Goal: Check status: Check status

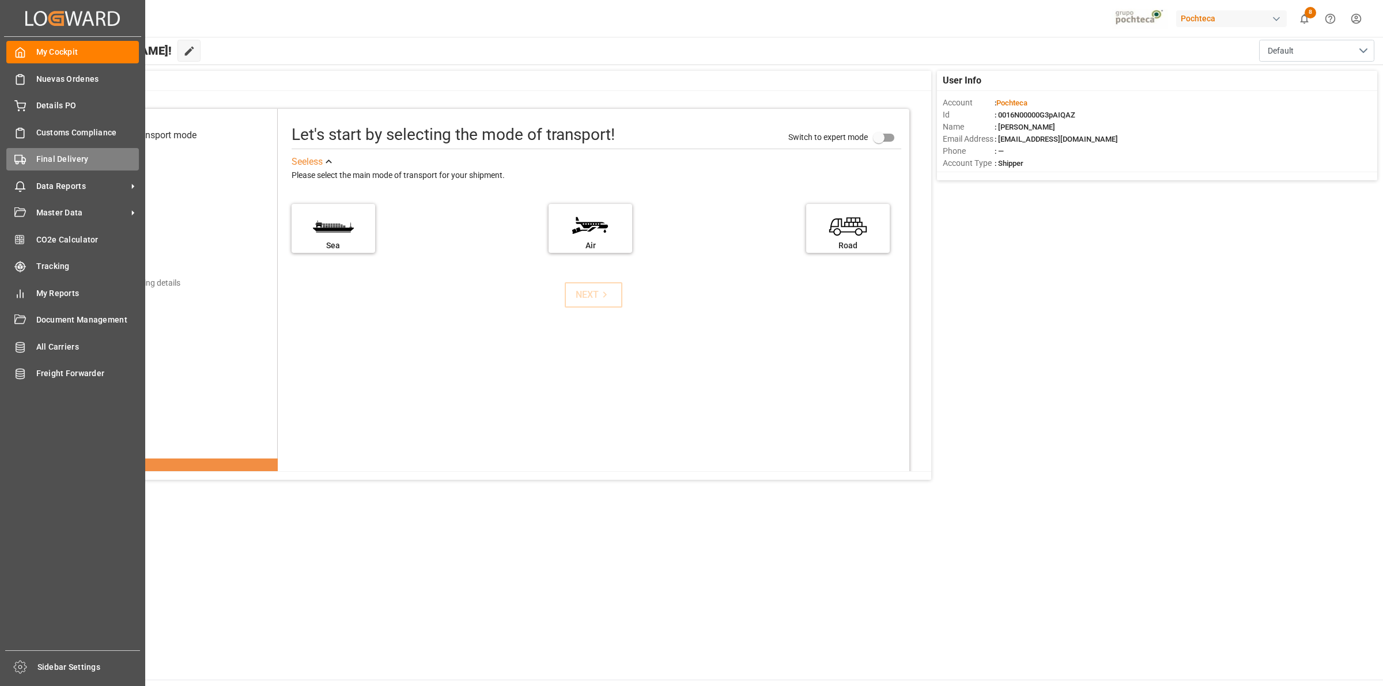
click at [16, 164] on circle at bounding box center [17, 163] width 2 height 2
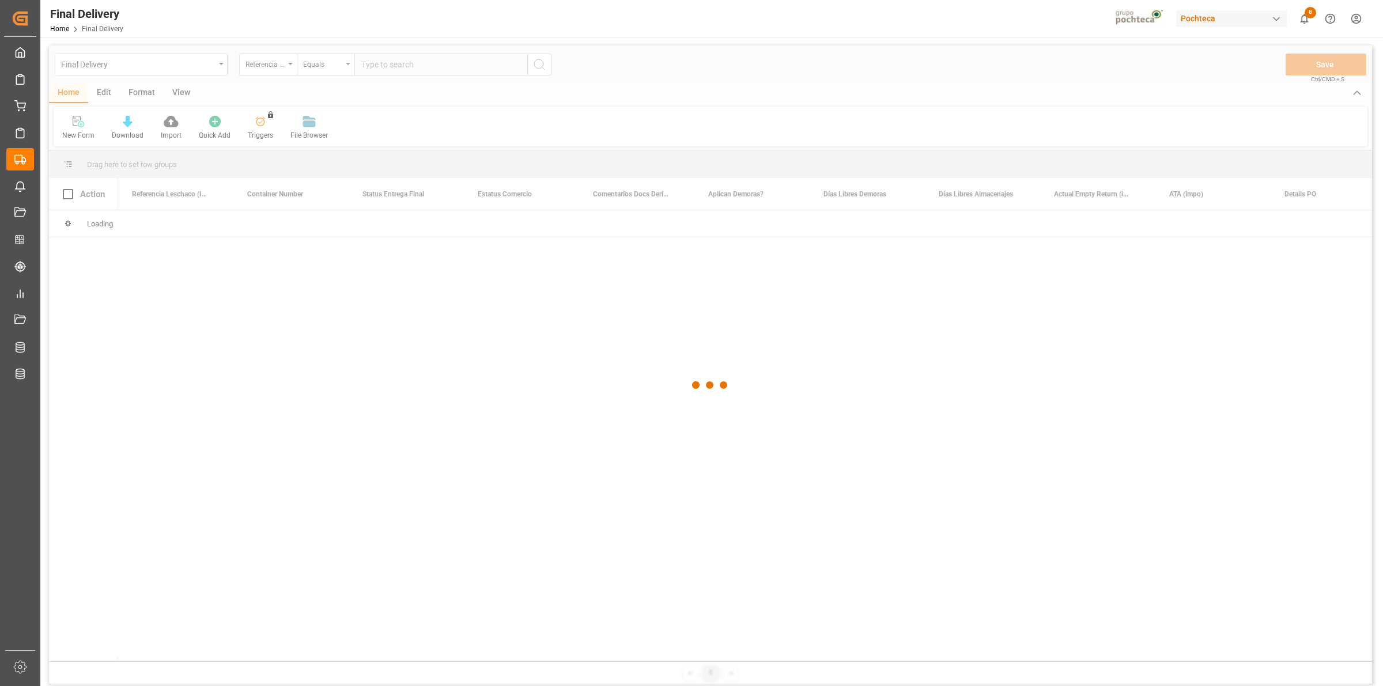
click at [407, 67] on div at bounding box center [710, 385] width 1323 height 679
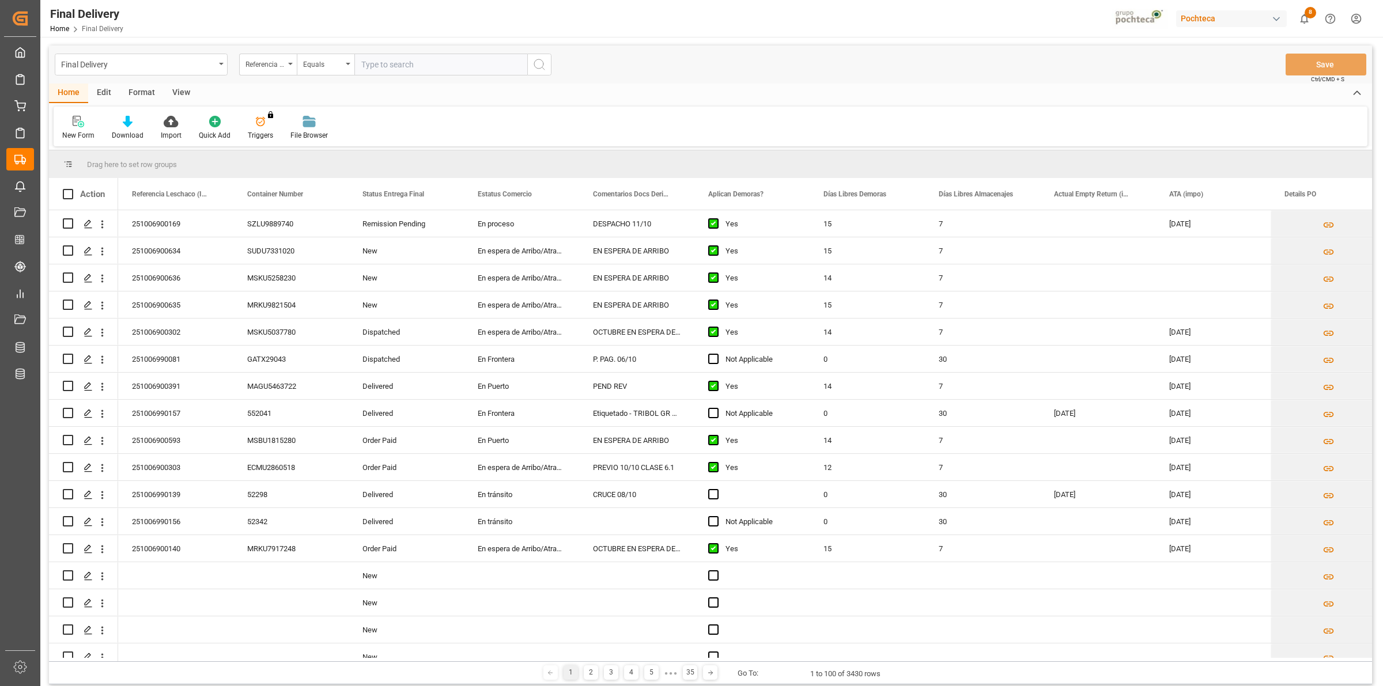
click at [402, 65] on input "text" at bounding box center [440, 65] width 173 height 22
paste input "251006990169"
type input "251006990169"
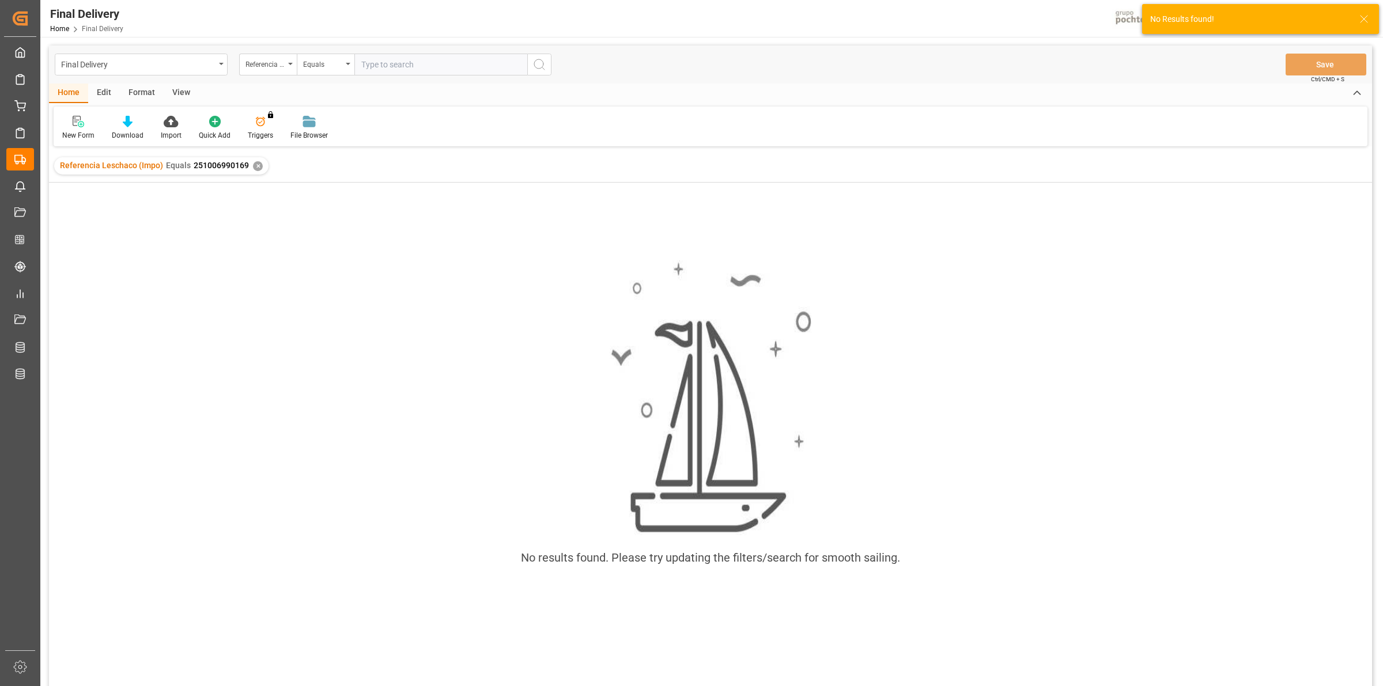
click at [260, 163] on div "Referencia Leschaco (Impo) Equals 251006990169 ✕" at bounding box center [161, 165] width 214 height 17
click at [255, 166] on div "✕" at bounding box center [258, 166] width 10 height 10
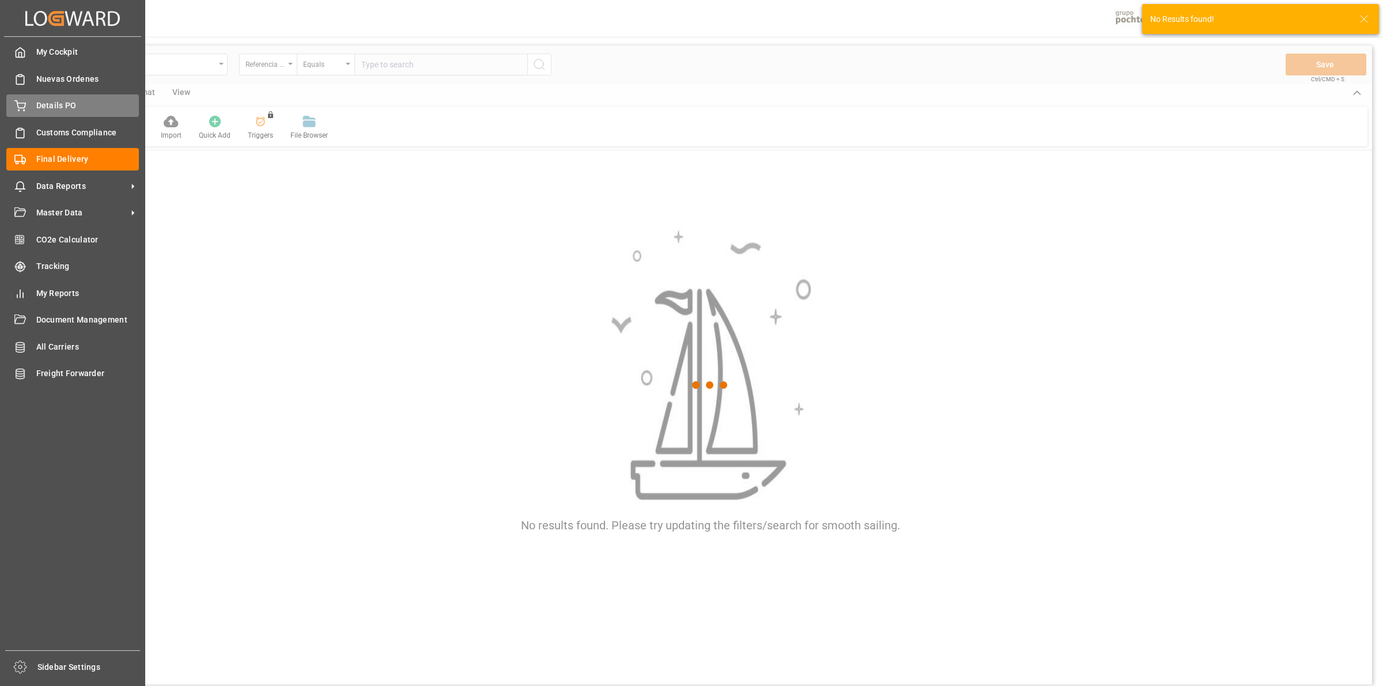
click at [25, 108] on icon at bounding box center [20, 106] width 12 height 12
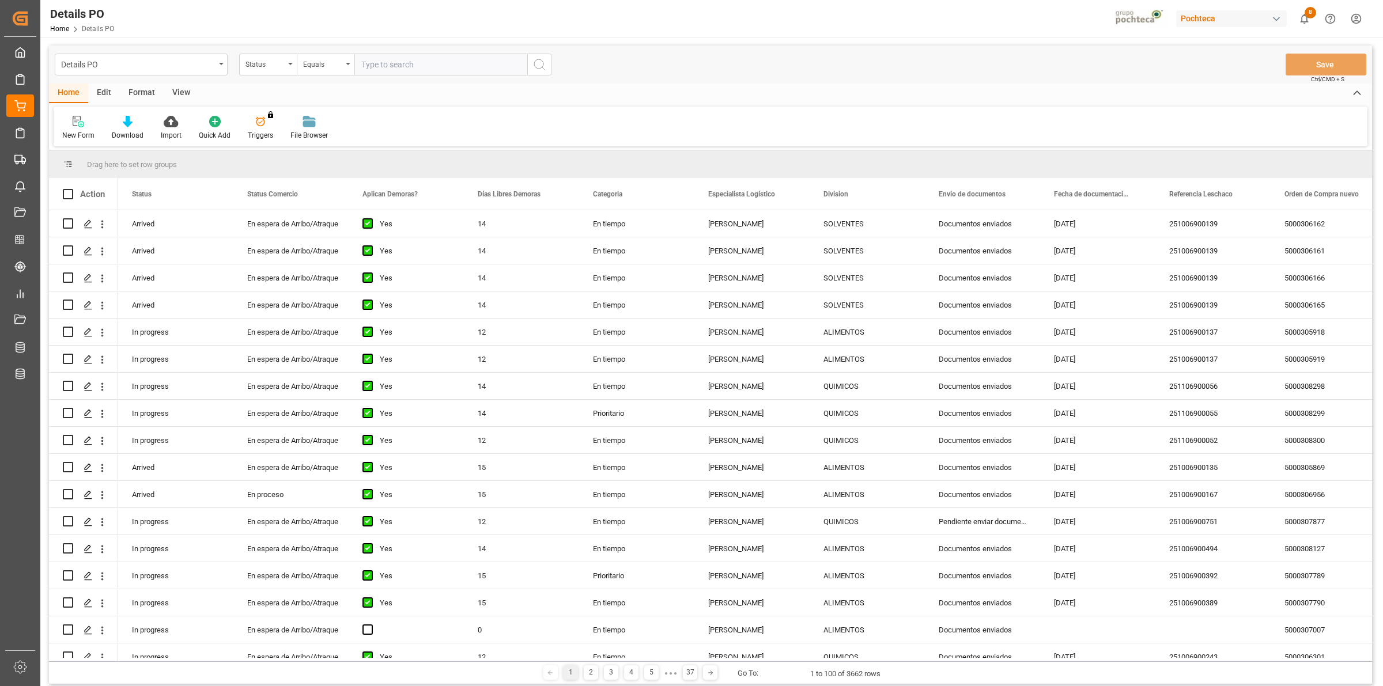
click at [389, 68] on input "text" at bounding box center [440, 65] width 173 height 22
paste input "251006990169"
type input "251006990169"
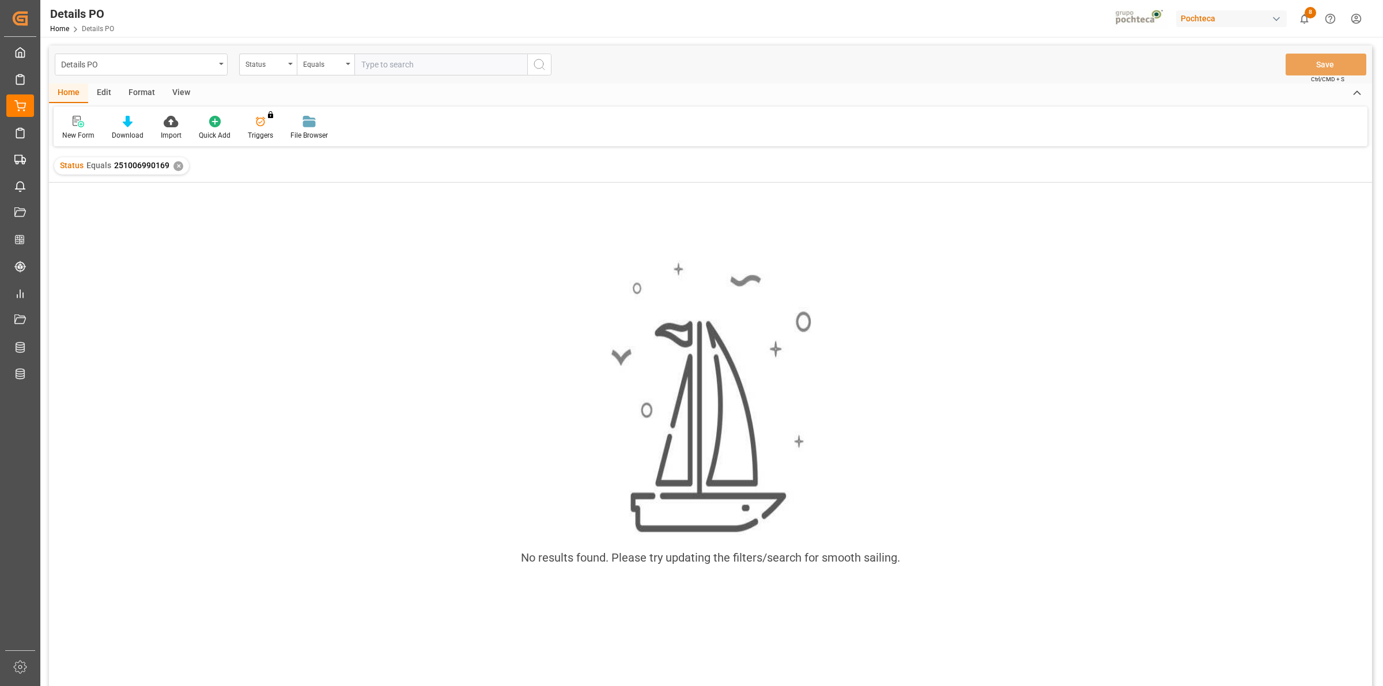
click at [630, 30] on div "Details PO Home Details PO Pochteca 8 Notifications Only show unread All Watchi…" at bounding box center [707, 18] width 1351 height 37
